Goal: Task Accomplishment & Management: Use online tool/utility

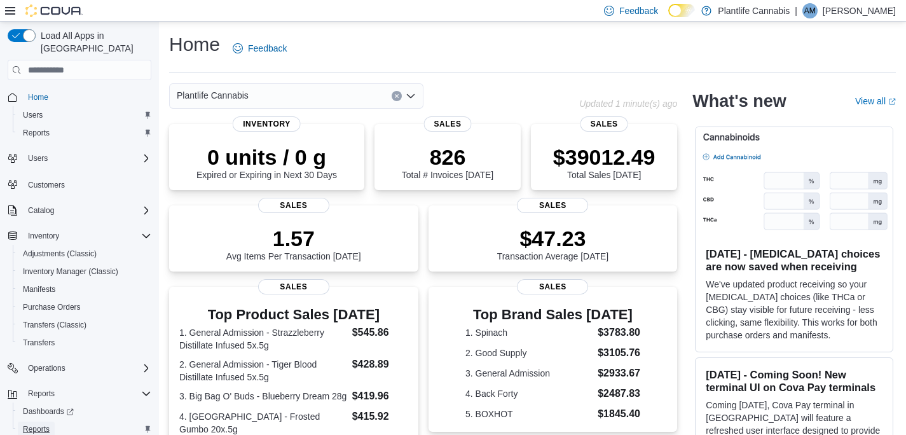
click at [54, 421] on link "Reports" at bounding box center [36, 428] width 37 height 15
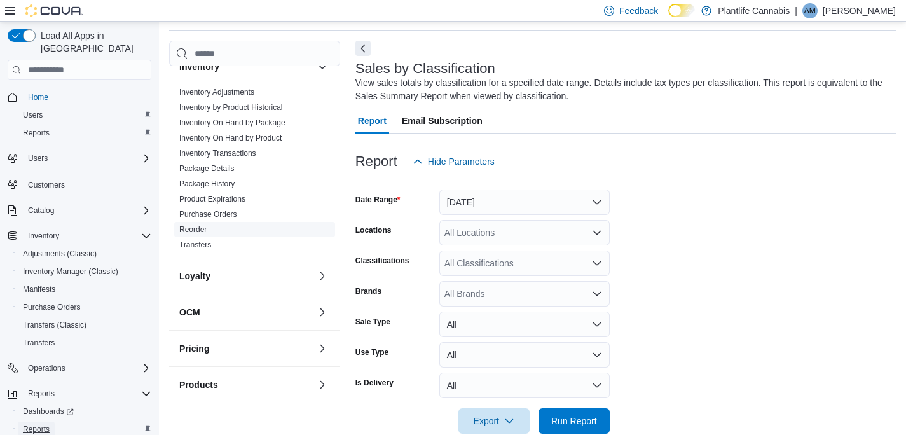
scroll to position [440, 0]
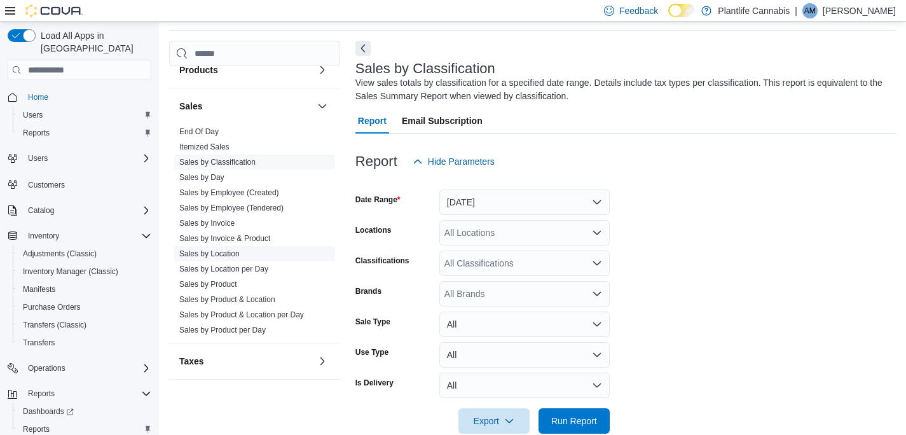
click at [235, 251] on link "Sales by Location" at bounding box center [209, 253] width 60 height 9
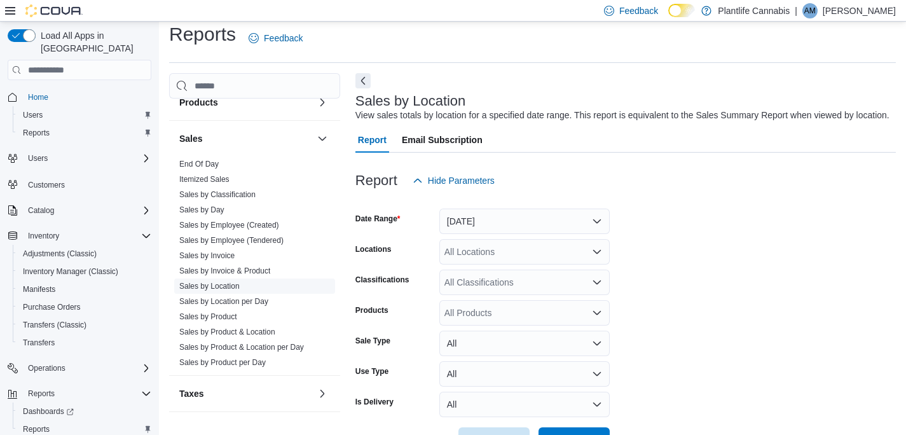
scroll to position [43, 0]
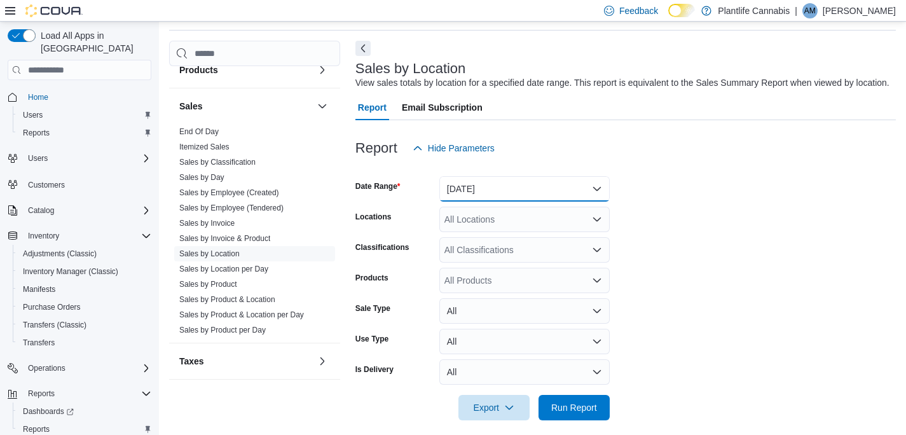
click at [571, 201] on button "[DATE]" at bounding box center [524, 188] width 170 height 25
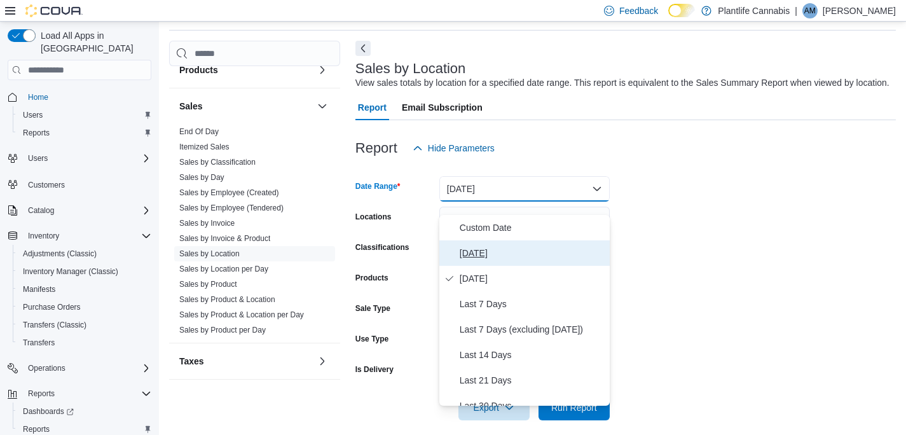
click at [481, 252] on span "[DATE]" at bounding box center [532, 252] width 145 height 15
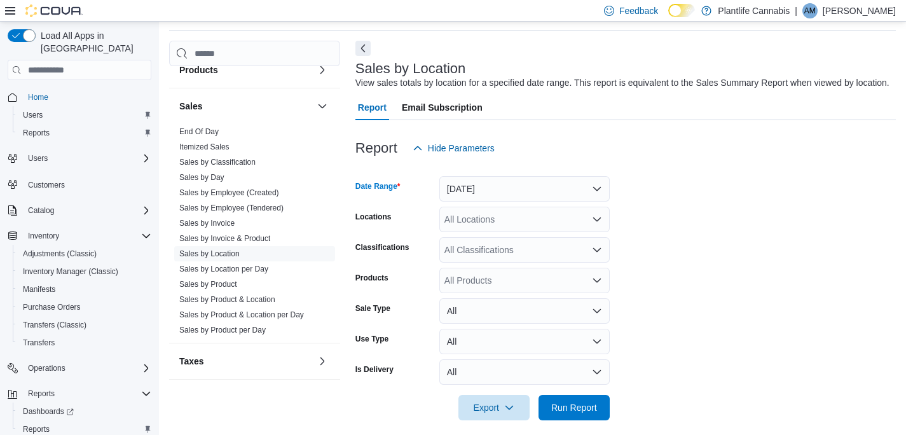
click at [549, 232] on div "All Locations" at bounding box center [524, 219] width 170 height 25
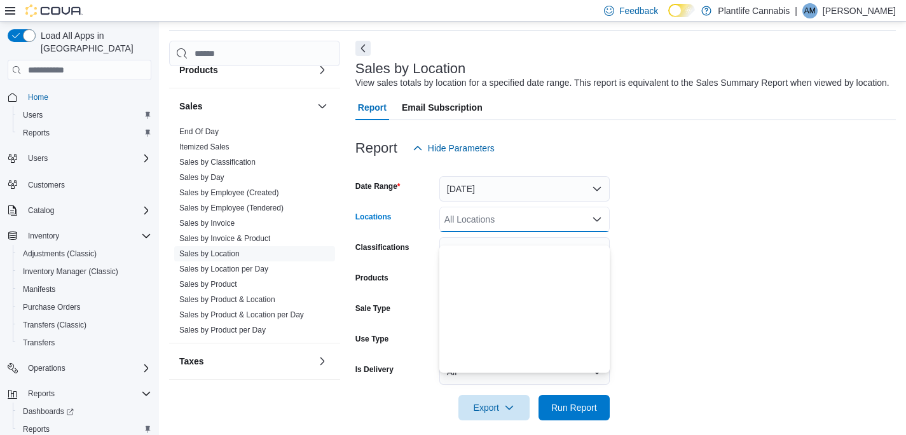
scroll to position [758, 0]
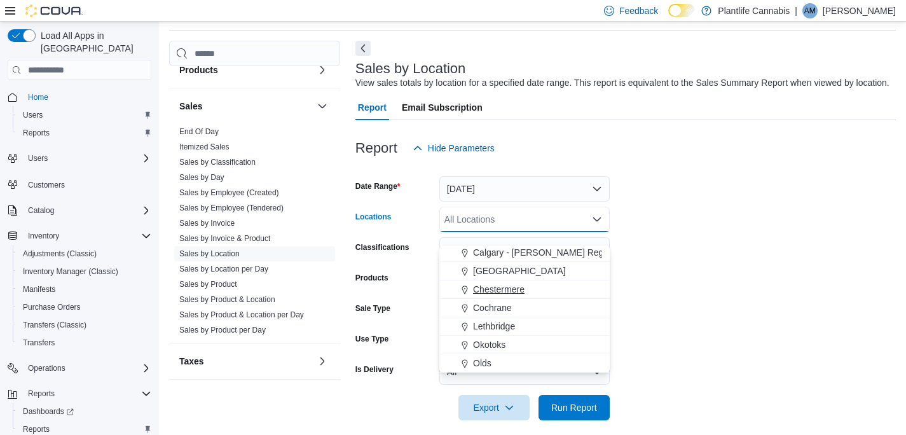
click at [521, 286] on span "Chestermere" at bounding box center [498, 289] width 51 height 13
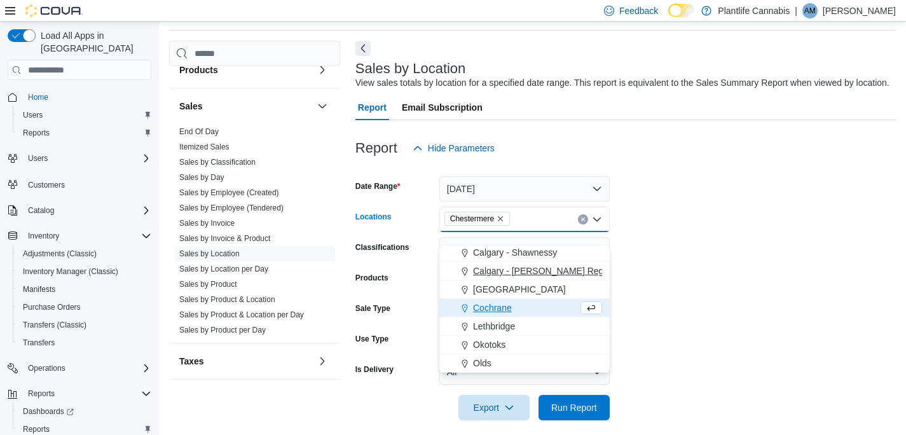
click at [544, 269] on span "Calgary - [PERSON_NAME] Regional" at bounding box center [547, 270] width 149 height 13
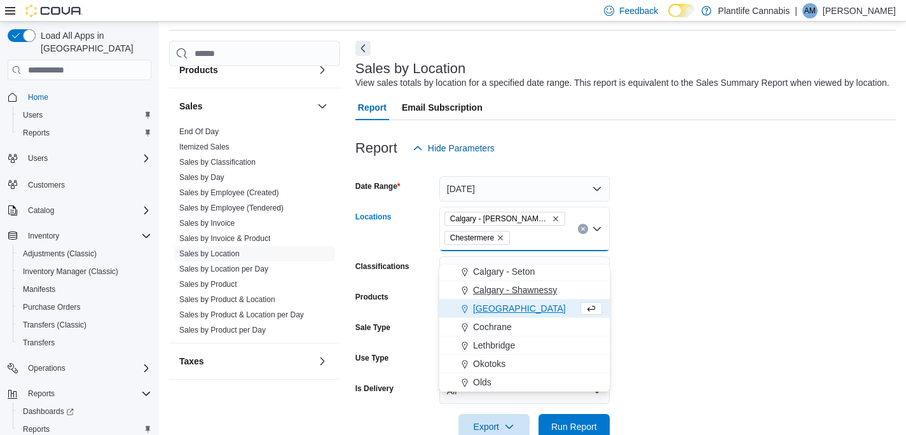
click at [540, 289] on span "Calgary - Shawnessy" at bounding box center [515, 289] width 84 height 13
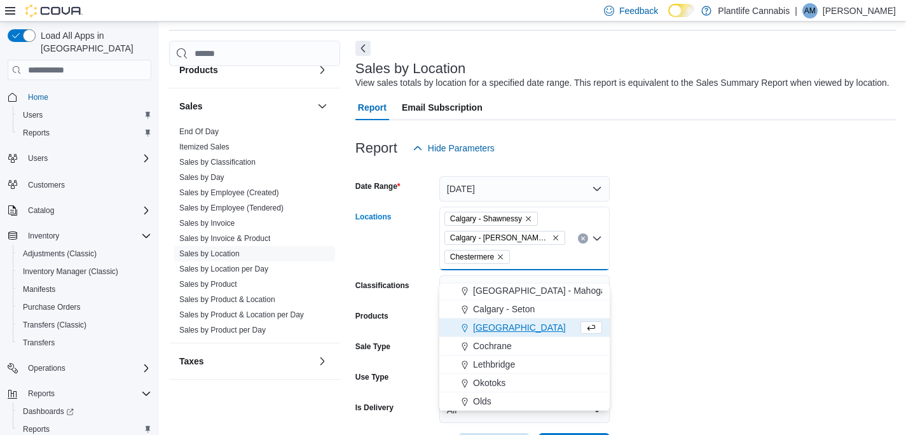
scroll to position [702, 0]
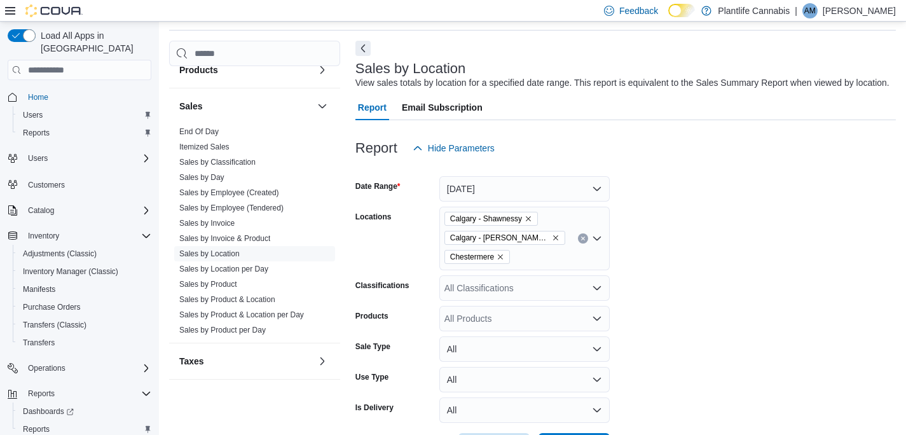
click at [767, 292] on form "Date Range [DATE] Locations [GEOGRAPHIC_DATA] - [GEOGRAPHIC_DATA] [GEOGRAPHIC_D…" at bounding box center [625, 309] width 540 height 297
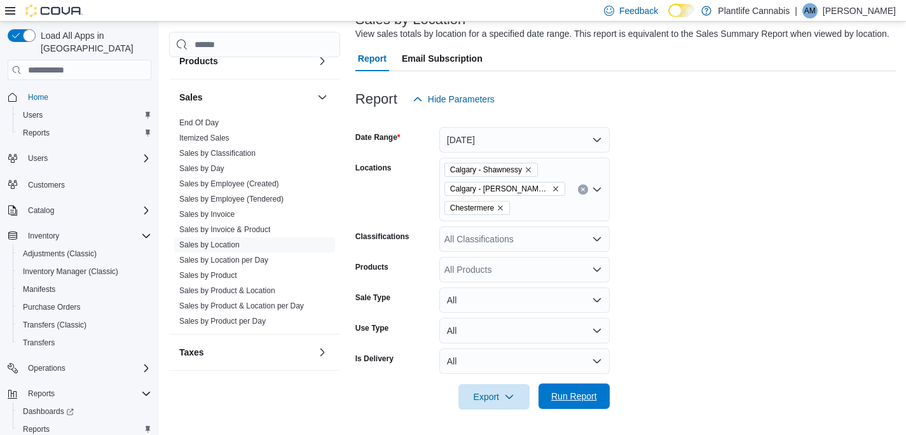
click at [589, 402] on span "Run Report" at bounding box center [574, 395] width 56 height 25
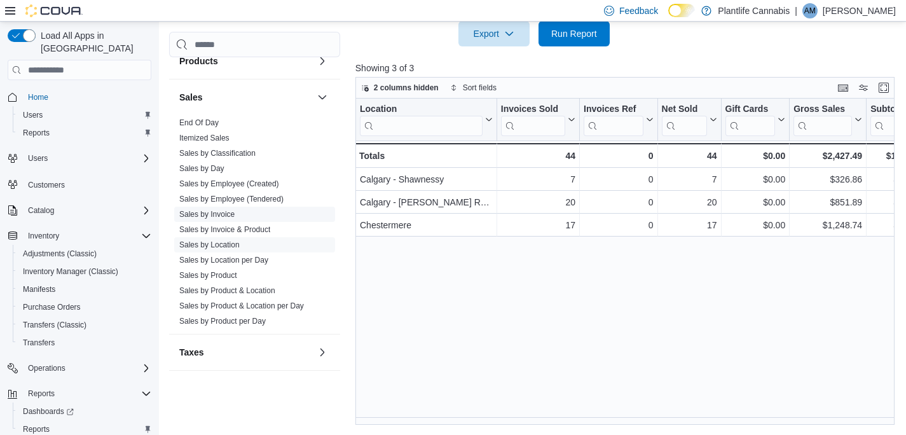
click at [238, 214] on span "Sales by Invoice" at bounding box center [254, 214] width 161 height 15
click at [226, 214] on link "Sales by Invoice" at bounding box center [206, 214] width 55 height 9
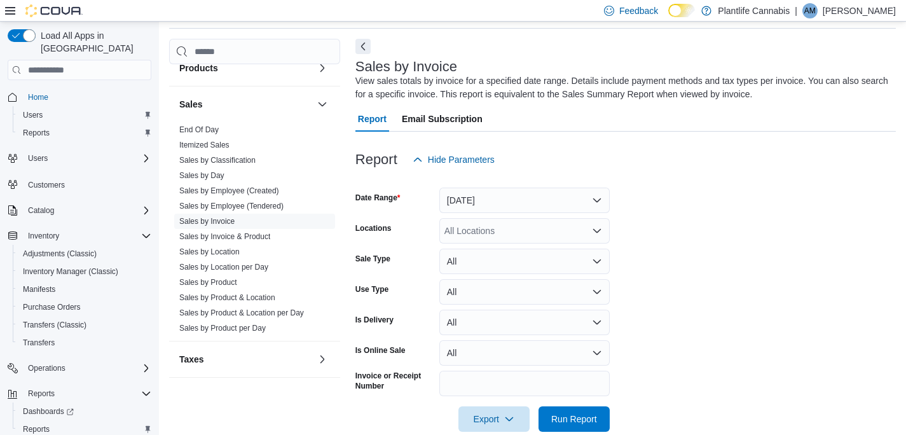
scroll to position [43, 0]
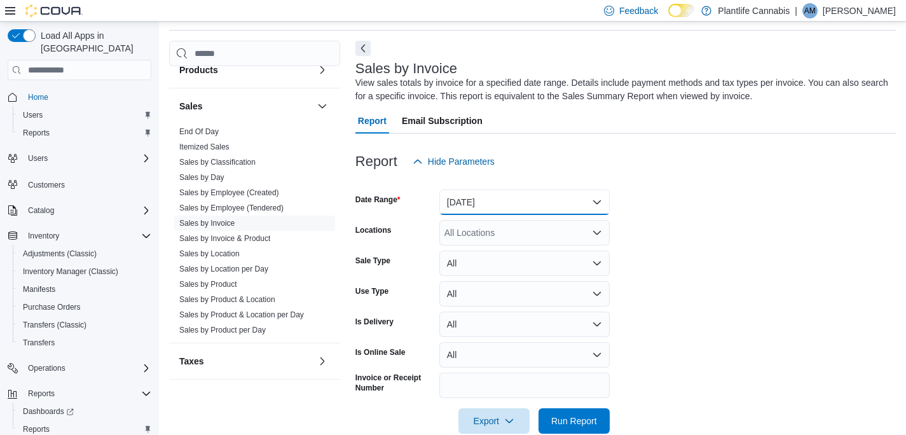
click at [579, 207] on button "[DATE]" at bounding box center [524, 201] width 170 height 25
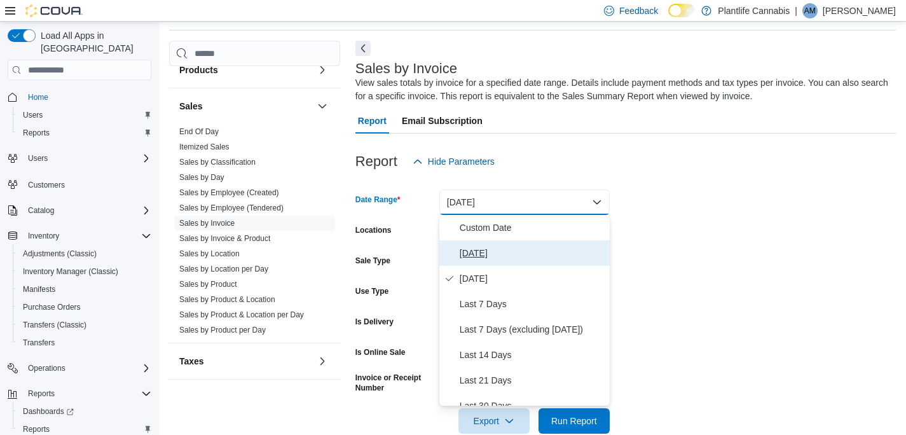
click at [492, 248] on span "[DATE]" at bounding box center [532, 252] width 145 height 15
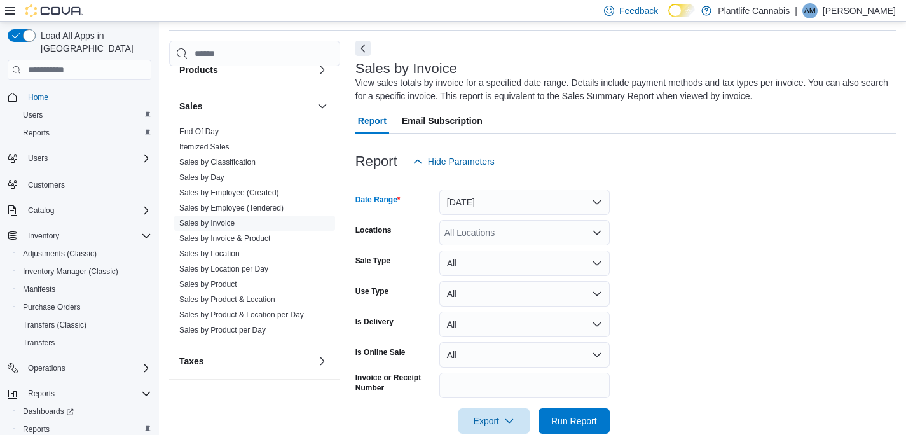
click at [524, 237] on div "All Locations" at bounding box center [524, 232] width 170 height 25
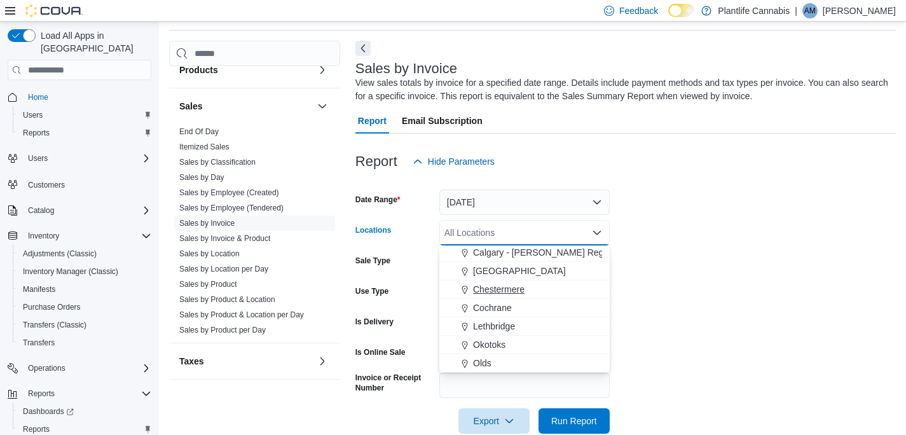
click at [514, 289] on span "Chestermere" at bounding box center [498, 289] width 51 height 13
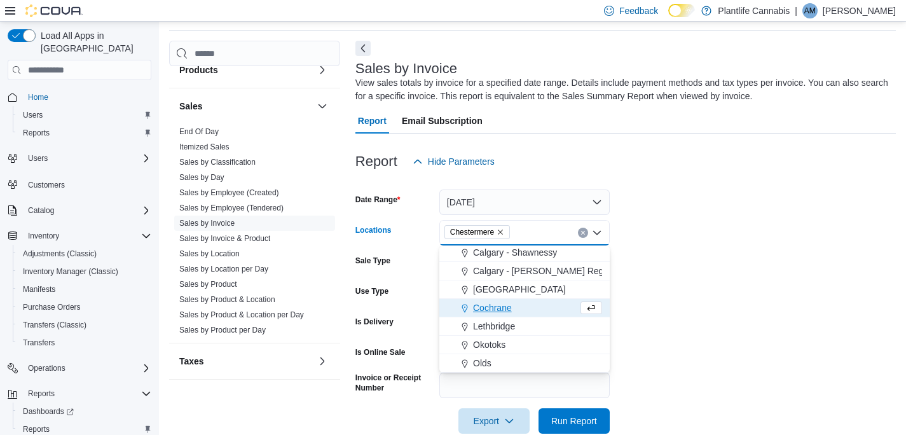
scroll to position [739, 0]
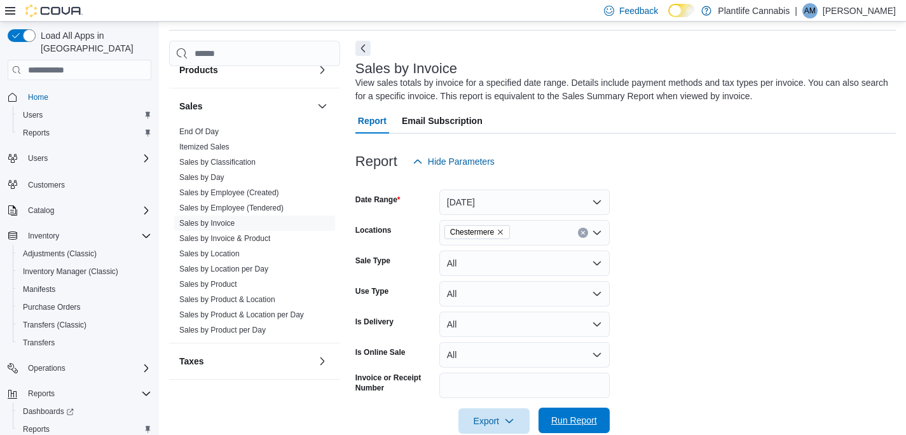
click at [591, 418] on span "Run Report" at bounding box center [574, 420] width 46 height 13
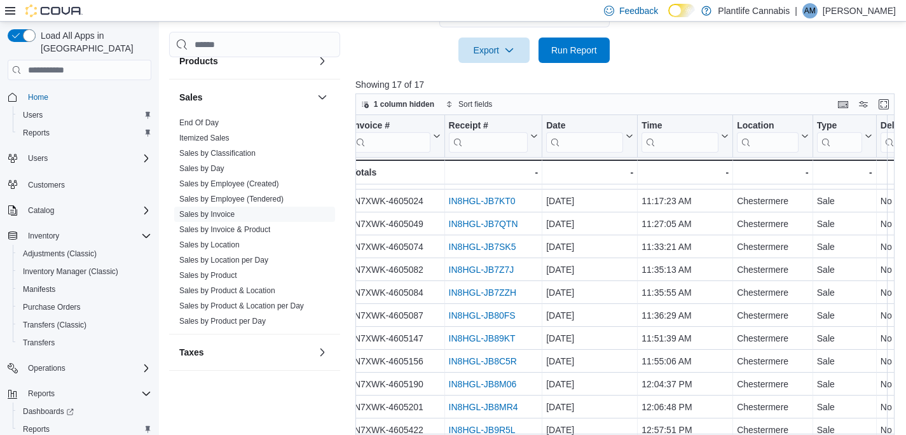
scroll to position [139, 0]
